Goal: Task Accomplishment & Management: Use online tool/utility

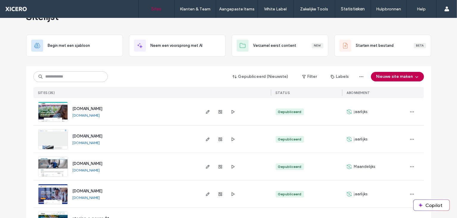
scroll to position [30, 0]
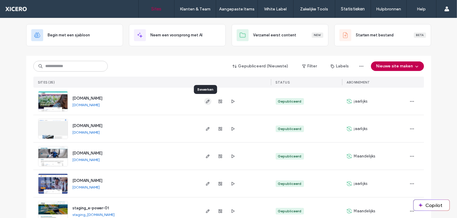
click at [207, 101] on icon "button" at bounding box center [208, 101] width 5 height 5
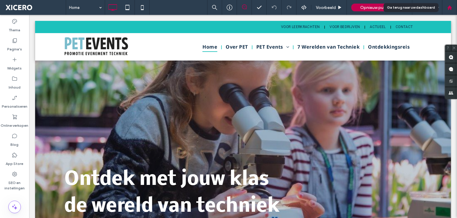
click at [453, 7] on div at bounding box center [450, 7] width 14 height 5
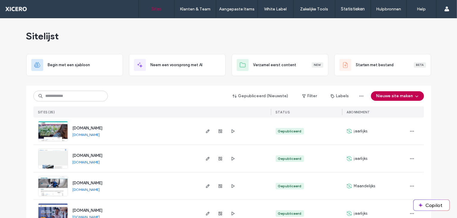
scroll to position [60, 0]
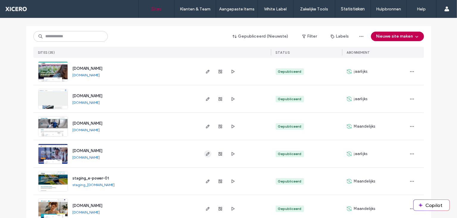
click at [207, 154] on icon "button" at bounding box center [208, 153] width 5 height 5
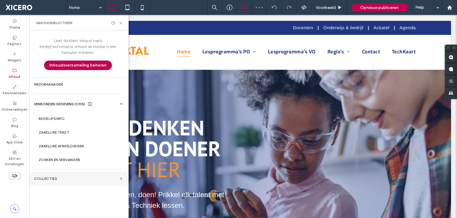
click at [60, 176] on label "COLLECTIES" at bounding box center [76, 178] width 84 height 4
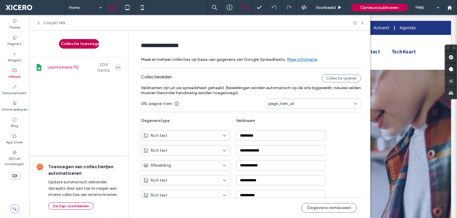
click at [116, 68] on icon "button" at bounding box center [118, 67] width 5 height 5
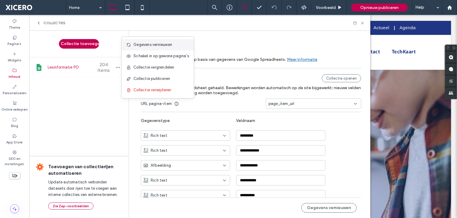
click at [155, 44] on span "Gegevens vernieuwen" at bounding box center [152, 45] width 39 height 6
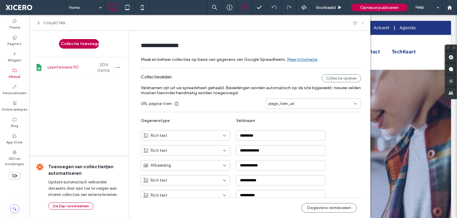
click at [363, 23] on use at bounding box center [362, 23] width 2 height 2
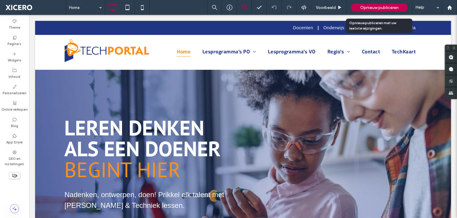
click at [381, 7] on span "Opnieuw publiceren" at bounding box center [379, 7] width 38 height 5
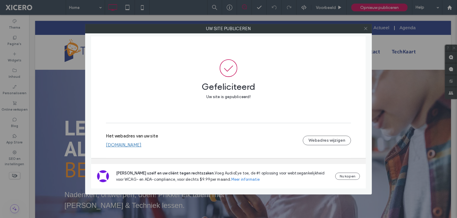
click at [365, 28] on icon at bounding box center [366, 28] width 4 height 4
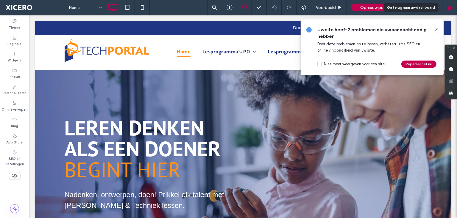
click at [448, 9] on icon at bounding box center [449, 7] width 5 height 5
